Goal: Task Accomplishment & Management: Use online tool/utility

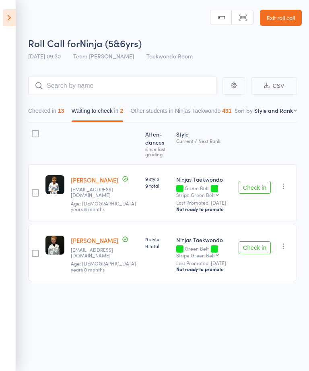
click at [10, 25] on icon at bounding box center [9, 17] width 12 height 17
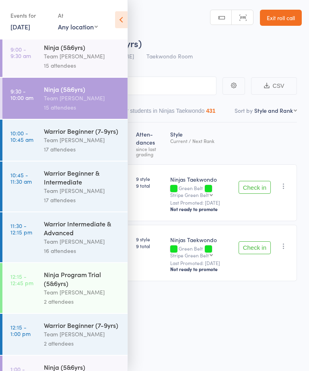
scroll to position [97, 0]
click at [52, 254] on div "16 attendees" at bounding box center [82, 250] width 77 height 9
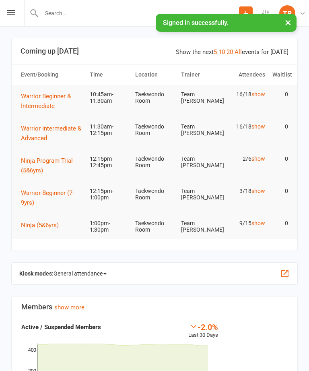
click at [9, 10] on icon at bounding box center [11, 12] width 8 height 5
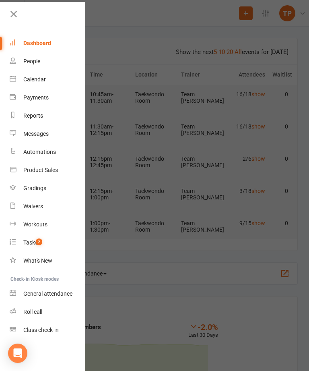
click at [31, 314] on div "Roll call" at bounding box center [32, 312] width 19 height 6
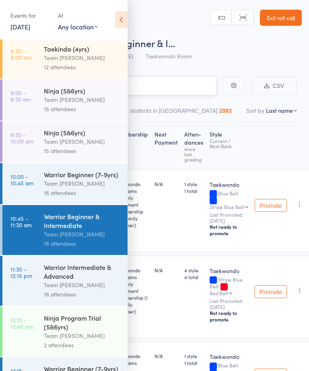
scroll to position [58, 0]
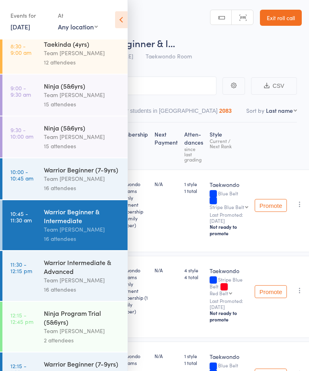
click at [64, 285] on div "Team [PERSON_NAME]" at bounding box center [82, 280] width 77 height 9
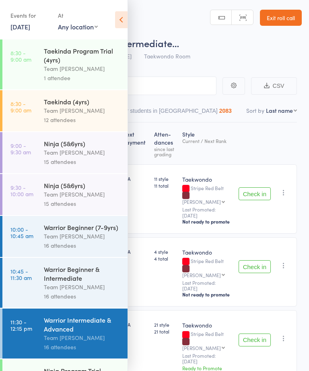
click at [120, 21] on icon at bounding box center [121, 19] width 12 height 17
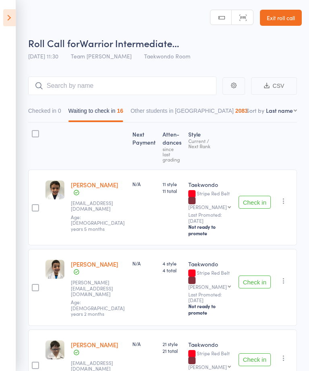
click at [250, 199] on button "Check in" at bounding box center [255, 202] width 32 height 13
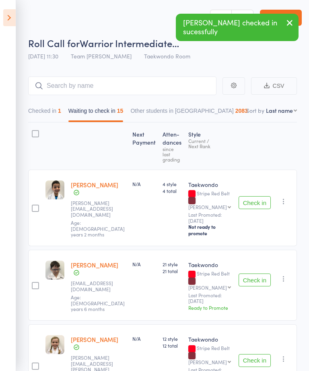
click at [252, 199] on button "Check in" at bounding box center [255, 202] width 32 height 13
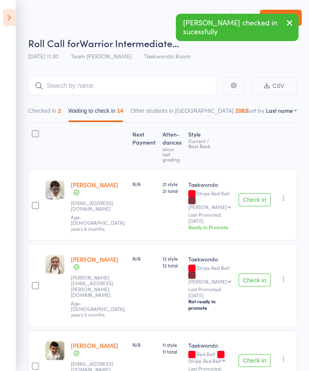
click at [244, 193] on button "Check in" at bounding box center [255, 199] width 32 height 13
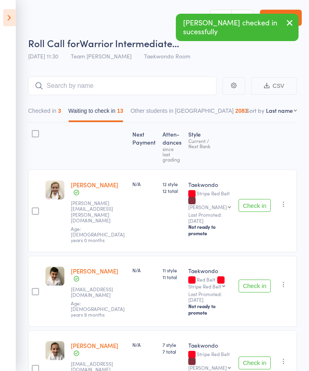
click at [254, 280] on button "Check in" at bounding box center [255, 286] width 32 height 13
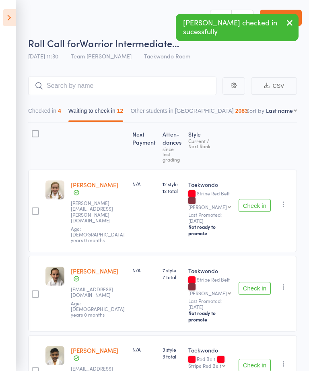
click at [258, 282] on button "Check in" at bounding box center [255, 288] width 32 height 13
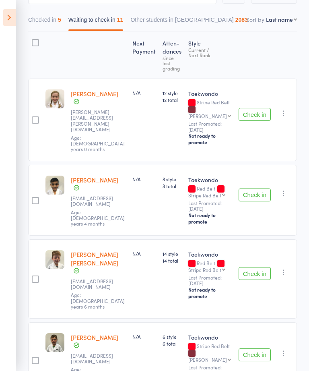
scroll to position [91, 0]
click at [254, 267] on button "Check in" at bounding box center [255, 273] width 32 height 13
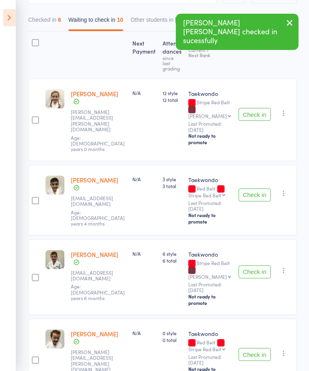
click at [255, 266] on button "Check in" at bounding box center [255, 272] width 32 height 13
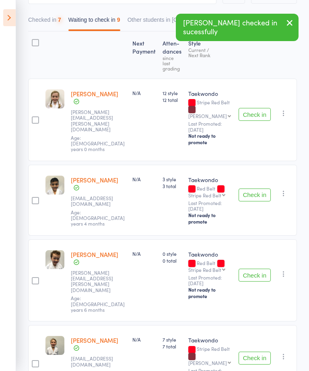
click at [256, 269] on button "Check in" at bounding box center [255, 275] width 32 height 13
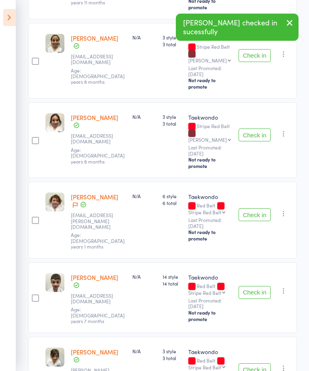
scroll to position [387, 0]
click at [255, 286] on button "Check in" at bounding box center [255, 292] width 32 height 13
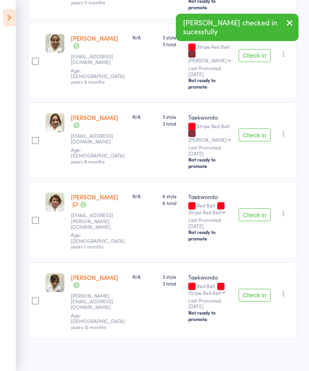
scroll to position [320, 0]
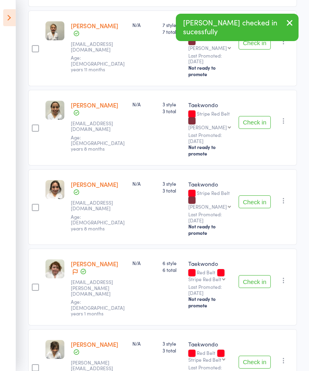
click at [258, 356] on button "Check in" at bounding box center [255, 362] width 32 height 13
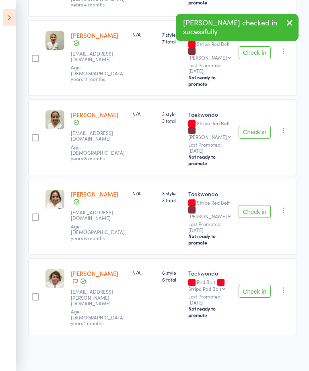
scroll to position [247, 0]
